Goal: Task Accomplishment & Management: Use online tool/utility

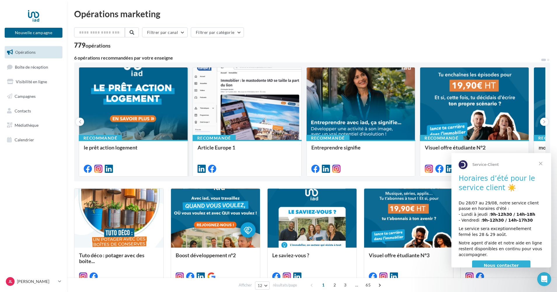
click at [135, 102] on div at bounding box center [133, 103] width 108 height 73
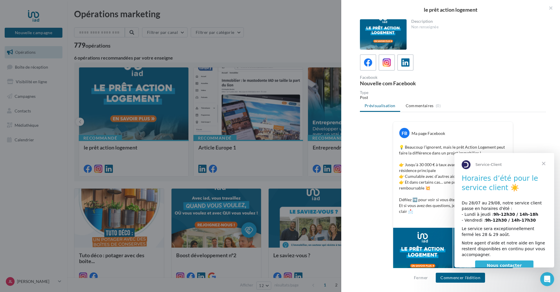
click at [543, 164] on span "Fermer" at bounding box center [543, 163] width 21 height 21
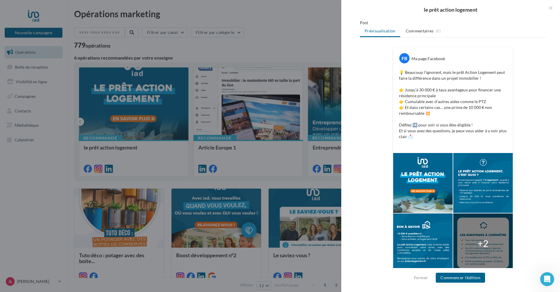
scroll to position [82, 0]
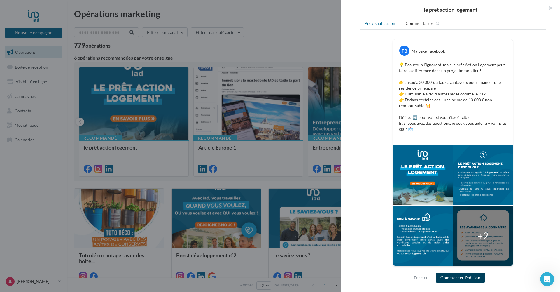
click at [454, 279] on button "Commencer l'édition" at bounding box center [460, 277] width 49 height 10
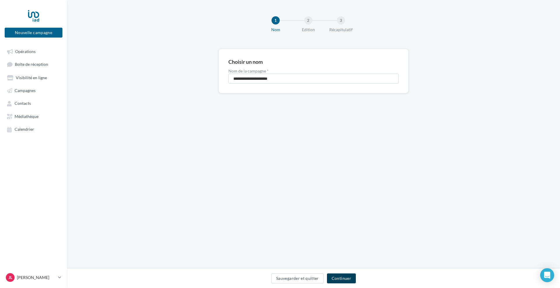
click at [340, 277] on button "Continuer" at bounding box center [341, 279] width 29 height 10
